Goal: Share content

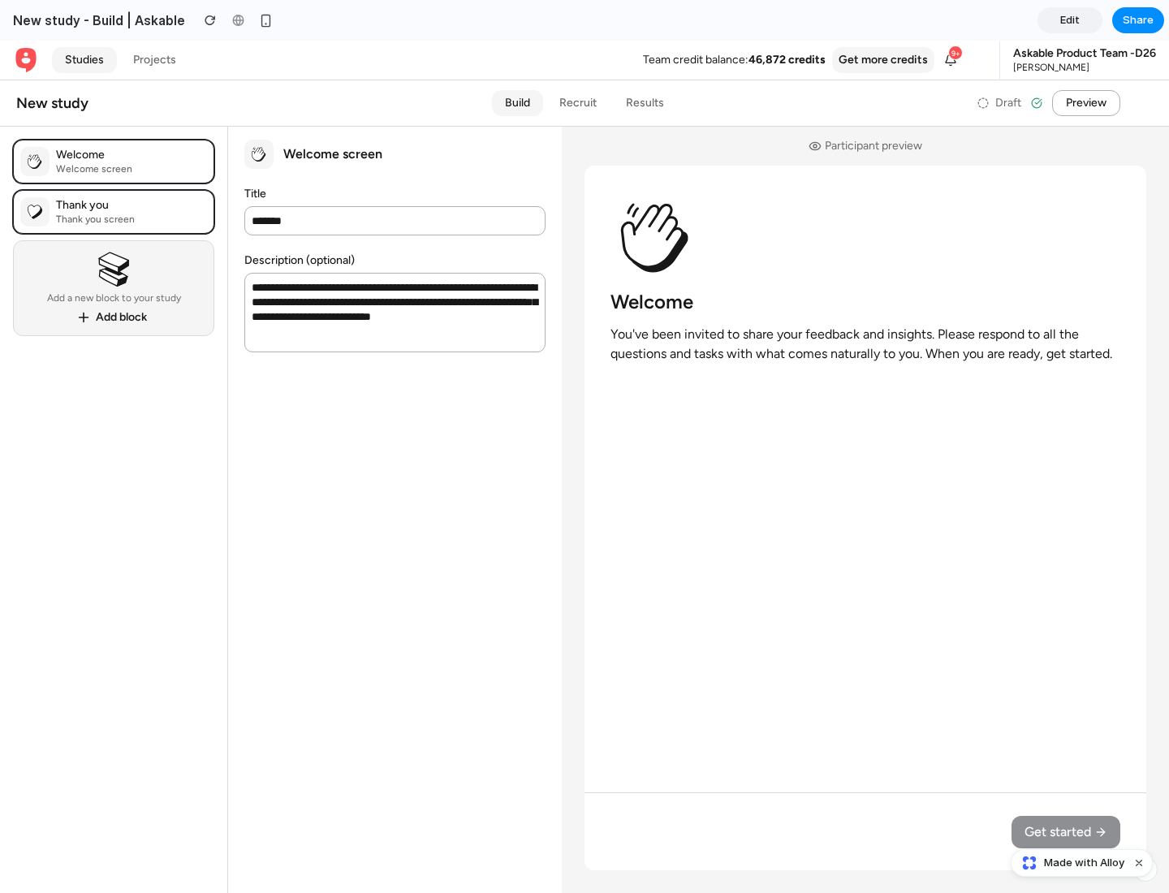
click at [1139, 20] on span "Share" at bounding box center [1138, 20] width 31 height 16
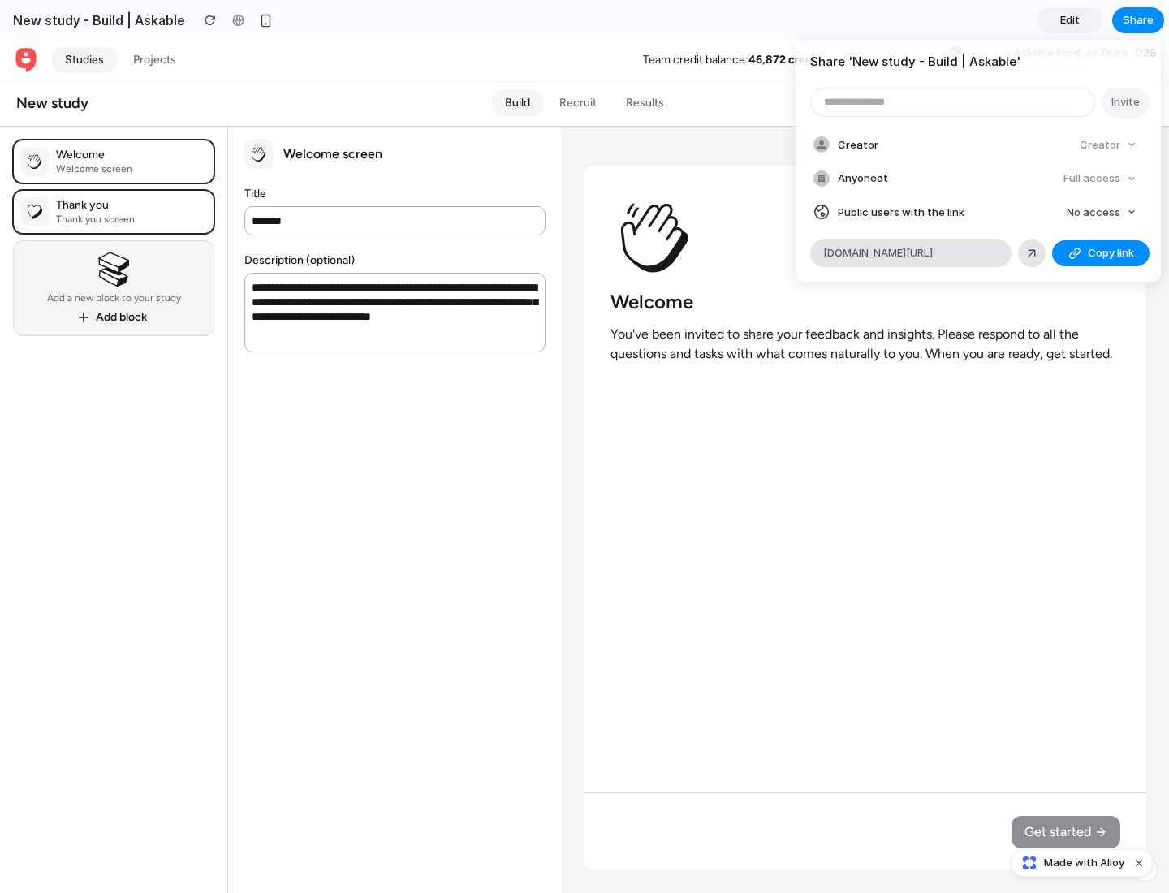
click at [1101, 253] on span "Copy link" at bounding box center [1111, 253] width 46 height 16
click at [1084, 863] on div "Share ' New study - Build | Askable ' Invite Creator Creator Anyone at Full acc…" at bounding box center [584, 446] width 1169 height 893
